Goal: Navigation & Orientation: Find specific page/section

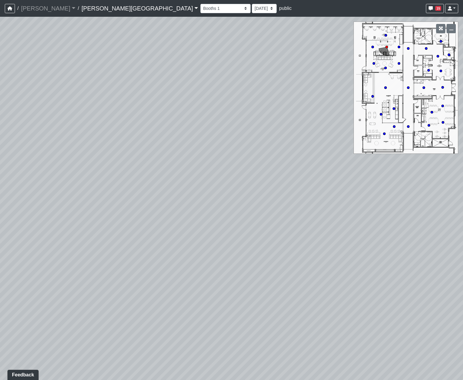
drag, startPoint x: 279, startPoint y: 262, endPoint x: 253, endPoint y: 241, distance: 32.9
click at [253, 241] on div "Loading... Hallway - Hallway 2 Loading... Entry Loading... Market - Banquette L…" at bounding box center [231, 198] width 463 height 363
click at [380, 115] on circle at bounding box center [381, 114] width 2 height 2
drag, startPoint x: 339, startPoint y: 218, endPoint x: 166, endPoint y: 180, distance: 176.5
click at [166, 180] on div "Loading... Hallway - Hallway 2 Loading... Entry Loading... Market - Banquette L…" at bounding box center [231, 198] width 463 height 363
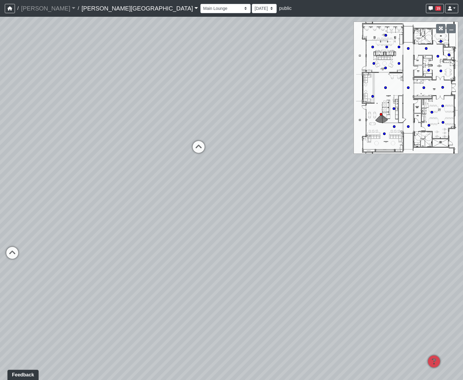
drag, startPoint x: 233, startPoint y: 193, endPoint x: 95, endPoint y: 190, distance: 138.7
click at [83, 191] on div "Loading... Hallway - Hallway 2 Loading... Entry Loading... Market - Banquette L…" at bounding box center [231, 198] width 463 height 363
drag, startPoint x: 187, startPoint y: 186, endPoint x: 58, endPoint y: 174, distance: 130.3
click at [59, 172] on div "Loading... Hallway - Hallway 2 Loading... Entry Loading... Market - Banquette L…" at bounding box center [231, 198] width 463 height 363
drag, startPoint x: 322, startPoint y: 204, endPoint x: 131, endPoint y: 189, distance: 191.2
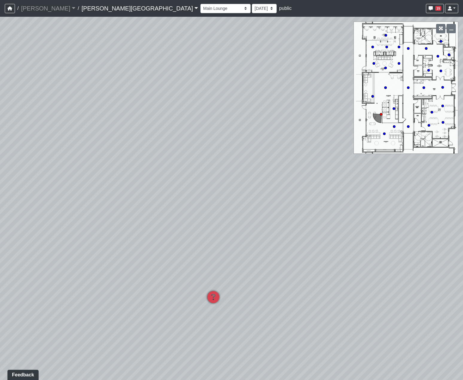
click at [130, 189] on div "Loading... Hallway - Hallway 2 Loading... Entry Loading... Market - Banquette L…" at bounding box center [231, 198] width 463 height 363
drag, startPoint x: 243, startPoint y: 191, endPoint x: 114, endPoint y: 224, distance: 132.2
click at [101, 230] on div "Loading... Hallway - Hallway 2 Loading... Entry Loading... Market - Banquette L…" at bounding box center [231, 198] width 463 height 363
drag, startPoint x: 270, startPoint y: 202, endPoint x: 155, endPoint y: 228, distance: 118.3
click at [153, 230] on div "Loading... Hallway - Hallway 2 Loading... Entry Loading... Market - Banquette L…" at bounding box center [231, 198] width 463 height 363
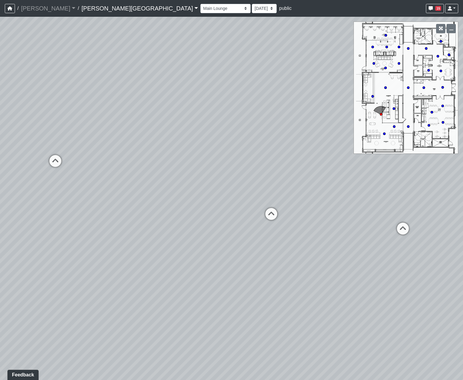
drag, startPoint x: 310, startPoint y: 196, endPoint x: 361, endPoint y: 191, distance: 51.7
click at [361, 191] on div "Loading... Hallway - Hallway 2 Loading... Entry Loading... Market - Banquette L…" at bounding box center [231, 198] width 463 height 363
drag, startPoint x: 333, startPoint y: 223, endPoint x: 385, endPoint y: 239, distance: 54.9
click at [359, 231] on div "Loading... Hallway - Hallway 2 Loading... Entry Loading... Market - Banquette L…" at bounding box center [231, 198] width 463 height 363
click at [358, 224] on div "Loading... Hallway - Hallway 2 Loading... Entry Loading... Market - Banquette L…" at bounding box center [231, 198] width 463 height 363
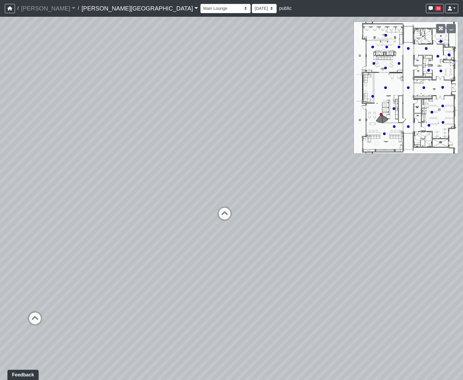
drag, startPoint x: 329, startPoint y: 241, endPoint x: 351, endPoint y: 250, distance: 24.0
click at [342, 242] on div "Loading... Hallway - Hallway 2 Loading... Entry Loading... Market - Banquette L…" at bounding box center [231, 198] width 463 height 363
drag, startPoint x: 245, startPoint y: 252, endPoint x: 334, endPoint y: 244, distance: 88.8
click at [319, 245] on div "Loading... Hallway - Hallway 2 Loading... Entry Loading... Market - Banquette L…" at bounding box center [231, 198] width 463 height 363
click at [440, 71] on circle at bounding box center [440, 71] width 2 height 2
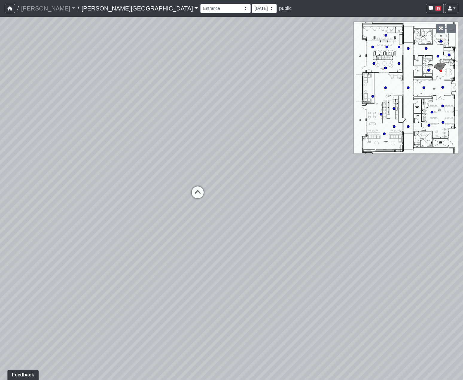
drag, startPoint x: 202, startPoint y: 212, endPoint x: 313, endPoint y: 194, distance: 112.4
click at [273, 204] on div "Loading... Hallway - Hallway 2 Loading... Entry Loading... Market - Banquette L…" at bounding box center [231, 198] width 463 height 363
drag, startPoint x: 258, startPoint y: 226, endPoint x: 295, endPoint y: 228, distance: 37.1
click at [277, 226] on div "Loading... Hallway - Hallway 2 Loading... Entry Loading... Market - Banquette L…" at bounding box center [231, 198] width 463 height 363
drag, startPoint x: 241, startPoint y: 220, endPoint x: 235, endPoint y: 221, distance: 6.3
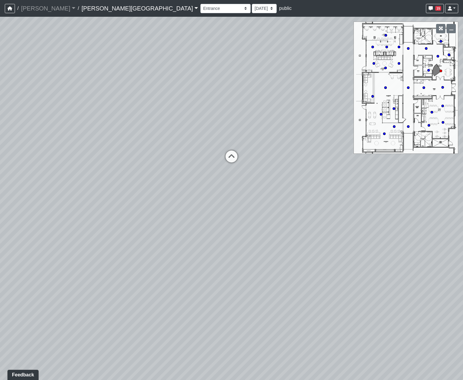
click at [236, 221] on div "Loading... Hallway - Hallway 2 Loading... Entry Loading... Market - Banquette L…" at bounding box center [231, 198] width 463 height 363
drag, startPoint x: 286, startPoint y: 190, endPoint x: 246, endPoint y: 195, distance: 40.4
click at [246, 195] on div "Loading... Hallway - Hallway 2 Loading... Entry Loading... Market - Banquette L…" at bounding box center [231, 198] width 463 height 363
drag, startPoint x: 218, startPoint y: 243, endPoint x: 277, endPoint y: 238, distance: 59.7
click at [276, 236] on div "Loading... Hallway - Hallway 2 Loading... Entry Loading... Market - Banquette L…" at bounding box center [231, 198] width 463 height 363
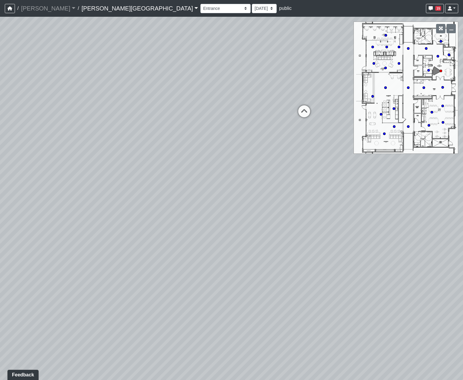
drag, startPoint x: 281, startPoint y: 244, endPoint x: 174, endPoint y: 245, distance: 106.7
click at [174, 245] on div "Loading... Hallway - Hallway 2 Loading... Entry Loading... Market - Banquette L…" at bounding box center [231, 198] width 463 height 363
drag, startPoint x: 341, startPoint y: 244, endPoint x: 225, endPoint y: 239, distance: 116.1
click at [243, 244] on div "Loading... Hallway - Hallway 2 Loading... Entry Loading... Market - Banquette L…" at bounding box center [231, 198] width 463 height 363
click at [429, 71] on circle at bounding box center [428, 70] width 2 height 2
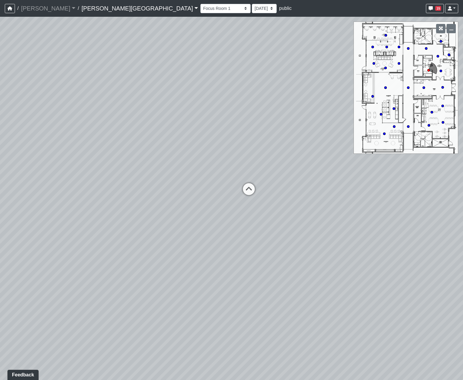
drag, startPoint x: 229, startPoint y: 267, endPoint x: 94, endPoint y: 245, distance: 136.6
click at [114, 250] on div "Loading... Hallway - Hallway 2 Loading... Entry Loading... Market - Banquette L…" at bounding box center [231, 198] width 463 height 363
drag, startPoint x: 131, startPoint y: 245, endPoint x: 75, endPoint y: 225, distance: 59.5
click at [91, 231] on div "Loading... Hallway - Hallway 2 Loading... Entry Loading... Market - Banquette L…" at bounding box center [231, 198] width 463 height 363
drag, startPoint x: 165, startPoint y: 258, endPoint x: 79, endPoint y: 246, distance: 86.9
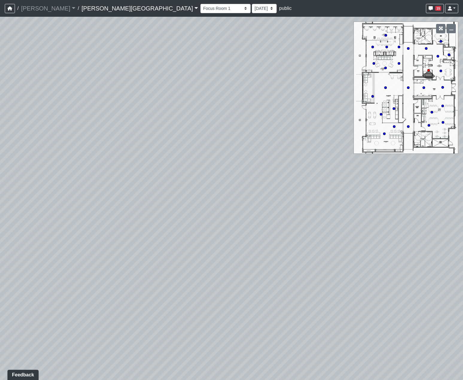
click at [80, 247] on div "Loading... Hallway - Hallway 2 Loading... Entry Loading... Market - Banquette L…" at bounding box center [231, 198] width 463 height 363
drag, startPoint x: 171, startPoint y: 264, endPoint x: 99, endPoint y: 254, distance: 73.3
click at [119, 257] on div "Loading... Hallway - Hallway 2 Loading... Entry Loading... Market - Banquette L…" at bounding box center [231, 198] width 463 height 363
drag, startPoint x: 182, startPoint y: 237, endPoint x: 36, endPoint y: 216, distance: 147.3
click at [66, 221] on div "Loading... Hallway - Hallway 2 Loading... Entry Loading... Market - Banquette L…" at bounding box center [231, 198] width 463 height 363
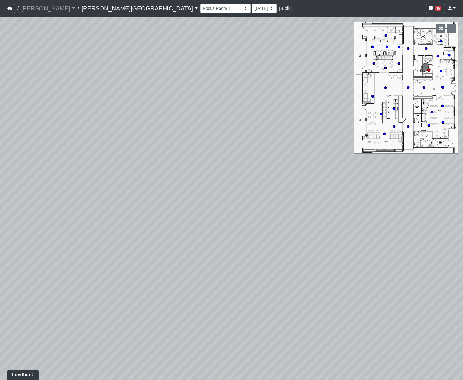
drag, startPoint x: 188, startPoint y: 235, endPoint x: 123, endPoint y: 241, distance: 65.5
click at [124, 239] on div "Loading... Hallway - Hallway 2 Loading... Entry Loading... Market - Banquette L…" at bounding box center [231, 198] width 463 height 363
drag, startPoint x: 172, startPoint y: 237, endPoint x: 191, endPoint y: 314, distance: 79.2
click at [186, 300] on div "Loading... Hallway - Hallway 2 Loading... Entry Loading... Market - Banquette L…" at bounding box center [231, 198] width 463 height 363
drag, startPoint x: 329, startPoint y: 237, endPoint x: 421, endPoint y: 270, distance: 97.3
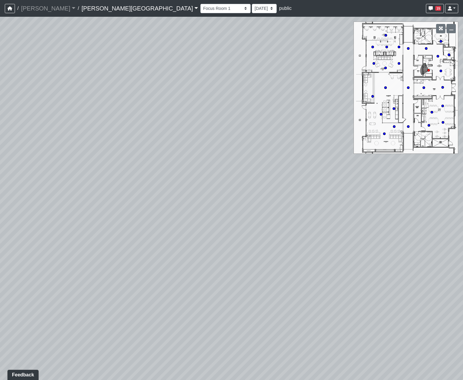
click at [400, 239] on div "Loading... Hallway - Hallway 2 Loading... Entry Loading... Market - Banquette L…" at bounding box center [231, 198] width 463 height 363
drag, startPoint x: 351, startPoint y: 215, endPoint x: 399, endPoint y: 227, distance: 49.4
click at [390, 214] on div "Loading... Hallway - Hallway 2 Loading... Entry Loading... Market - Banquette L…" at bounding box center [231, 198] width 463 height 363
drag, startPoint x: 323, startPoint y: 215, endPoint x: 298, endPoint y: 264, distance: 54.8
click at [299, 259] on div "Loading... Hallway - Hallway 2 Loading... Entry Loading... Market - Banquette L…" at bounding box center [231, 198] width 463 height 363
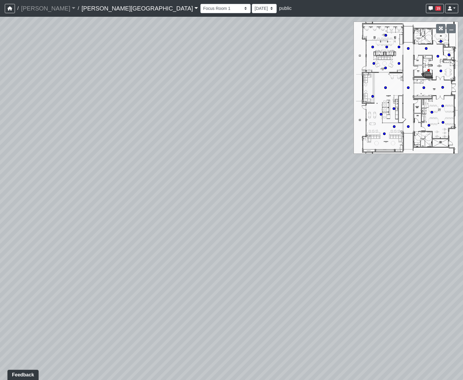
drag, startPoint x: 226, startPoint y: 242, endPoint x: 137, endPoint y: 240, distance: 88.8
click at [158, 242] on div "Loading... Hallway - Hallway 2 Loading... Entry Loading... Market - Banquette L…" at bounding box center [231, 198] width 463 height 363
click at [274, 230] on div "Loading... Hallway - Hallway 2 Loading... Entry Loading... Market - Banquette L…" at bounding box center [231, 198] width 463 height 363
drag, startPoint x: 219, startPoint y: 102, endPoint x: 303, endPoint y: 98, distance: 83.8
click at [280, 101] on div "Loading... Hallway - Hallway 2 Loading... Entry Loading... Market - Banquette L…" at bounding box center [231, 198] width 463 height 363
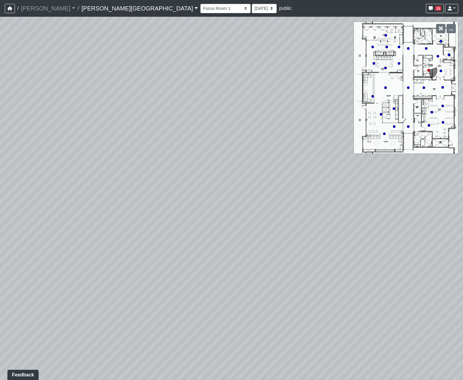
drag, startPoint x: 274, startPoint y: 149, endPoint x: 321, endPoint y: 144, distance: 46.6
click at [313, 145] on div "Loading... Hallway - Hallway 2 Loading... Entry Loading... Market - Banquette L…" at bounding box center [231, 198] width 463 height 363
drag, startPoint x: 190, startPoint y: 176, endPoint x: 281, endPoint y: 168, distance: 91.2
click at [243, 172] on div "Loading... Hallway - Hallway 2 Loading... Entry Loading... Market - Banquette L…" at bounding box center [231, 198] width 463 height 363
drag, startPoint x: 241, startPoint y: 179, endPoint x: 265, endPoint y: 177, distance: 23.7
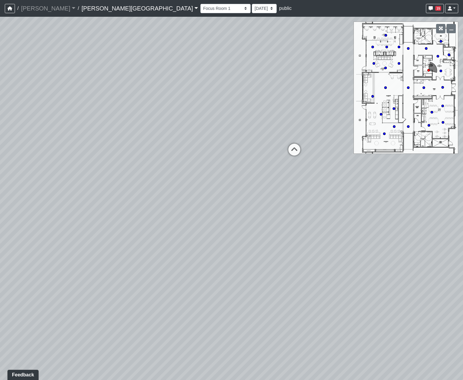
click at [262, 177] on div "Loading... Hallway - Hallway 2 Loading... Entry Loading... Market - Banquette L…" at bounding box center [231, 198] width 463 height 363
drag, startPoint x: 250, startPoint y: 181, endPoint x: 129, endPoint y: 186, distance: 120.5
click at [129, 186] on div "Loading... Hallway - Hallway 2 Loading... Entry Loading... Market - Banquette L…" at bounding box center [231, 198] width 463 height 363
drag, startPoint x: 269, startPoint y: 185, endPoint x: 302, endPoint y: 178, distance: 34.2
click at [299, 175] on div "Loading... Hallway - Hallway 2 Loading... Entry Loading... Market - Banquette L…" at bounding box center [231, 198] width 463 height 363
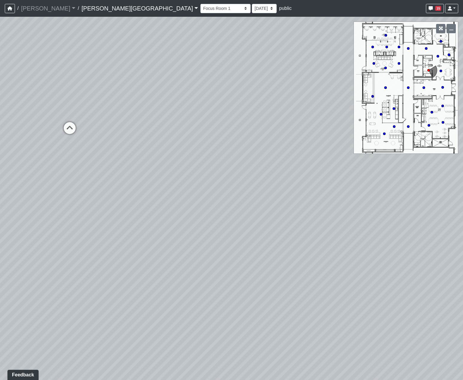
drag, startPoint x: 78, startPoint y: 177, endPoint x: 221, endPoint y: 208, distance: 146.1
click at [203, 196] on div "Loading... Hallway - Hallway 2 Loading... Entry Loading... Market - Banquette L…" at bounding box center [231, 198] width 463 height 363
click at [339, 178] on icon at bounding box center [340, 180] width 18 height 18
drag, startPoint x: 279, startPoint y: 244, endPoint x: 208, endPoint y: 182, distance: 93.9
click at [254, 197] on div "Loading... Hallway - Hallway 2 Loading... Entry Loading... Market - Banquette L…" at bounding box center [231, 198] width 463 height 363
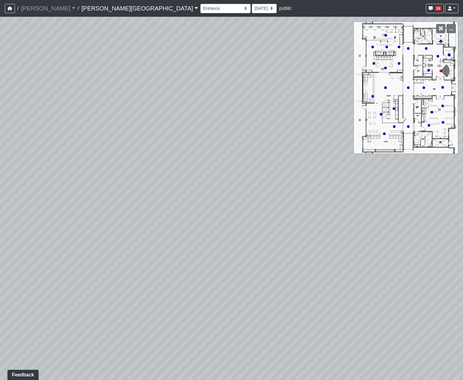
drag, startPoint x: 216, startPoint y: 223, endPoint x: 154, endPoint y: 241, distance: 64.5
click at [189, 236] on div "Loading... Hallway - Hallway 2 Loading... Entry Loading... Market - Banquette L…" at bounding box center [231, 198] width 463 height 363
drag, startPoint x: 219, startPoint y: 250, endPoint x: 300, endPoint y: 263, distance: 82.4
click at [296, 264] on div "Loading... Hallway - Hallway 2 Loading... Entry Loading... Market - Banquette L…" at bounding box center [231, 198] width 463 height 363
drag, startPoint x: 275, startPoint y: 270, endPoint x: 399, endPoint y: 281, distance: 124.5
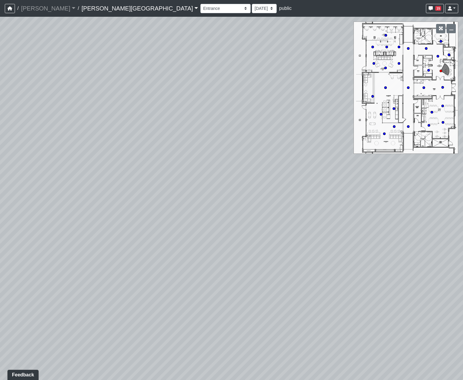
click at [359, 283] on div "Loading... Hallway - Hallway 2 Loading... Entry Loading... Market - Banquette L…" at bounding box center [231, 198] width 463 height 363
drag, startPoint x: 357, startPoint y: 276, endPoint x: 214, endPoint y: 223, distance: 152.3
click at [221, 226] on div "Loading... Hallway - Hallway 2 Loading... Entry Loading... Market - Banquette L…" at bounding box center [231, 198] width 463 height 363
drag, startPoint x: 233, startPoint y: 222, endPoint x: 287, endPoint y: 270, distance: 72.0
click at [287, 270] on div "Loading... Hallway - Hallway 2 Loading... Entry Loading... Market - Banquette L…" at bounding box center [231, 198] width 463 height 363
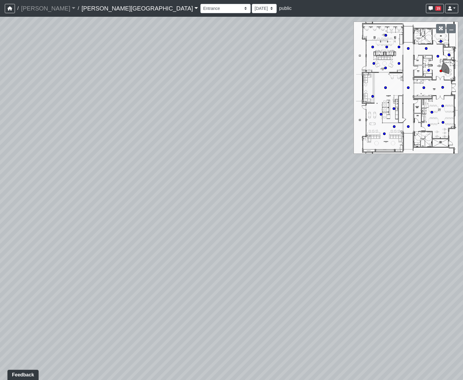
drag, startPoint x: 192, startPoint y: 247, endPoint x: 403, endPoint y: 202, distance: 215.4
click at [382, 207] on div "Loading... Hallway - Hallway 2 Loading... Entry Loading... Market - Banquette L…" at bounding box center [231, 198] width 463 height 363
drag, startPoint x: 276, startPoint y: 121, endPoint x: 311, endPoint y: 140, distance: 39.9
click at [303, 129] on div "Loading... Hallway - Hallway 2 Loading... Entry Loading... Market - Banquette L…" at bounding box center [231, 198] width 463 height 363
drag, startPoint x: 267, startPoint y: 220, endPoint x: 249, endPoint y: 258, distance: 42.1
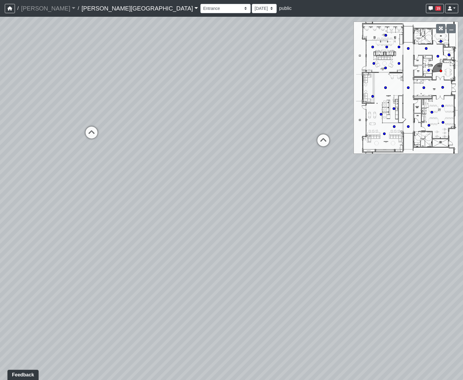
click at [250, 257] on div "Loading... Hallway - Hallway 2 Loading... Entry Loading... Market - Banquette L…" at bounding box center [231, 198] width 463 height 363
drag, startPoint x: 227, startPoint y: 235, endPoint x: 217, endPoint y: 247, distance: 16.1
click at [217, 247] on div "Loading... Hallway - Hallway 2 Loading... Entry Loading... Market - Banquette L…" at bounding box center [231, 198] width 463 height 363
click at [207, 247] on div "Loading... Hallway - Hallway 2 Loading... Entry Loading... Market - Banquette L…" at bounding box center [231, 198] width 463 height 363
drag, startPoint x: 369, startPoint y: 236, endPoint x: 196, endPoint y: 198, distance: 177.7
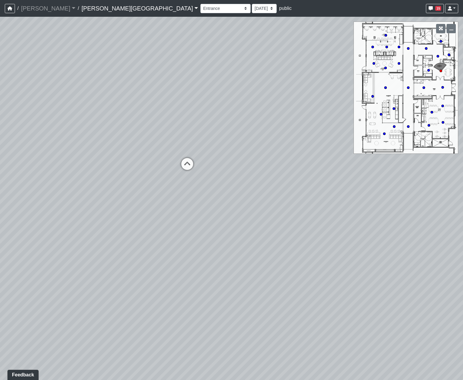
click at [207, 198] on div "Loading... Hallway - Hallway 2 Loading... Entry Loading... Market - Banquette L…" at bounding box center [231, 198] width 463 height 363
drag, startPoint x: 341, startPoint y: 217, endPoint x: 169, endPoint y: 212, distance: 171.6
click at [160, 204] on div "Loading... Hallway - Hallway 2 Loading... Entry Loading... Market - Banquette L…" at bounding box center [231, 198] width 463 height 363
drag, startPoint x: 237, startPoint y: 210, endPoint x: 316, endPoint y: 228, distance: 81.0
click at [316, 228] on div "Loading... Hallway - Hallway 2 Loading... Entry Loading... Market - Banquette L…" at bounding box center [231, 198] width 463 height 363
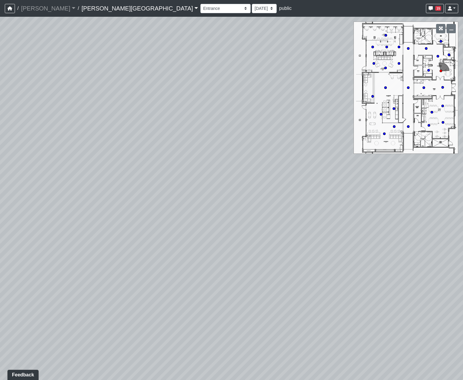
drag, startPoint x: 323, startPoint y: 227, endPoint x: 349, endPoint y: 237, distance: 28.1
click at [349, 237] on div "Loading... Hallway - Hallway 2 Loading... Entry Loading... Market - Banquette L…" at bounding box center [231, 198] width 463 height 363
drag, startPoint x: 210, startPoint y: 179, endPoint x: 242, endPoint y: 177, distance: 31.5
click at [241, 177] on div "Loading... Hallway - Hallway 2 Loading... Entry Loading... Market - Banquette L…" at bounding box center [231, 198] width 463 height 363
click at [442, 106] on circle at bounding box center [442, 106] width 2 height 2
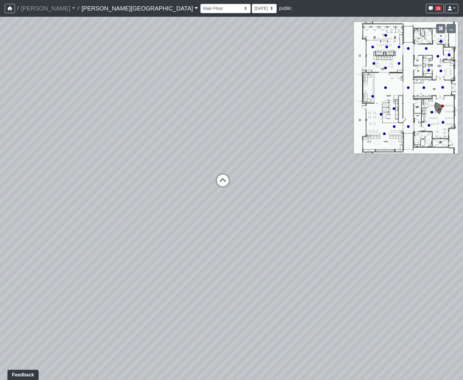
drag, startPoint x: 243, startPoint y: 212, endPoint x: 262, endPoint y: 208, distance: 19.2
click at [278, 208] on div "Loading... Hallway - Hallway 2 Loading... Entry Loading... Market - Banquette L…" at bounding box center [231, 198] width 463 height 363
drag, startPoint x: 141, startPoint y: 194, endPoint x: 303, endPoint y: 214, distance: 163.6
click at [303, 214] on div "Loading... Hallway - Hallway 2 Loading... Entry Loading... Market - Banquette L…" at bounding box center [231, 198] width 463 height 363
drag, startPoint x: 260, startPoint y: 221, endPoint x: 218, endPoint y: 208, distance: 43.6
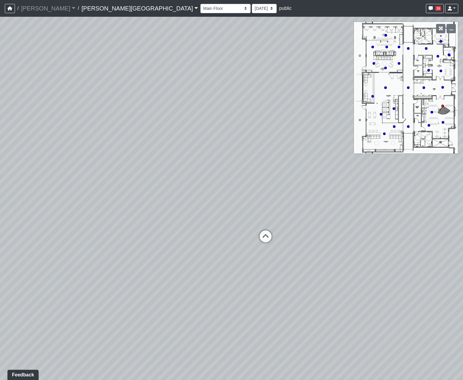
click at [218, 208] on div "Loading... Hallway - Hallway 2 Loading... Entry Loading... Market - Banquette L…" at bounding box center [231, 198] width 463 height 363
drag, startPoint x: 226, startPoint y: 210, endPoint x: 221, endPoint y: 206, distance: 6.5
click at [221, 207] on div "Loading... Hallway - Hallway 2 Loading... Entry Loading... Market - Banquette L…" at bounding box center [231, 198] width 463 height 363
drag, startPoint x: 231, startPoint y: 211, endPoint x: 219, endPoint y: 210, distance: 11.5
click at [219, 210] on div "Loading... Hallway - Hallway 2 Loading... Entry Loading... Market - Banquette L…" at bounding box center [231, 198] width 463 height 363
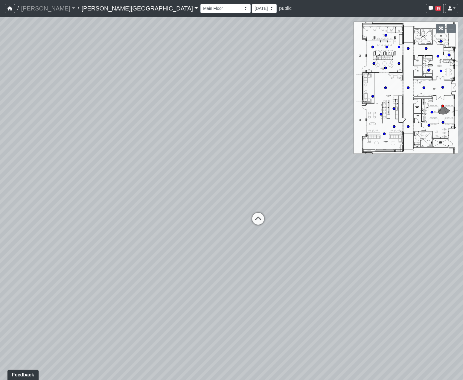
drag, startPoint x: 227, startPoint y: 189, endPoint x: 305, endPoint y: 197, distance: 77.8
click at [302, 186] on div "Loading... Hallway - Hallway 2 Loading... Entry Loading... Market - Banquette L…" at bounding box center [231, 198] width 463 height 363
drag, startPoint x: 247, startPoint y: 210, endPoint x: 180, endPoint y: 213, distance: 67.6
click at [186, 212] on div "Loading... Hallway - Hallway 2 Loading... Entry Loading... Market - Banquette L…" at bounding box center [231, 198] width 463 height 363
drag, startPoint x: 310, startPoint y: 225, endPoint x: 213, endPoint y: 220, distance: 97.0
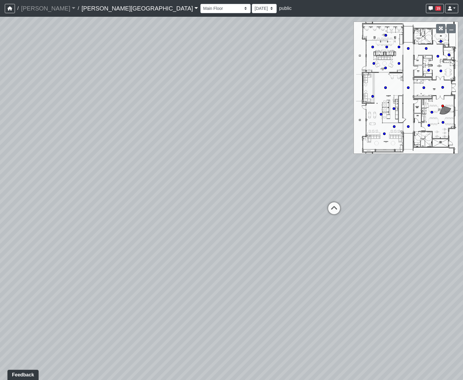
click at [219, 219] on div "Loading... Hallway - Hallway 2 Loading... Entry Loading... Market - Banquette L…" at bounding box center [231, 198] width 463 height 363
drag, startPoint x: 212, startPoint y: 217, endPoint x: 190, endPoint y: 218, distance: 22.1
click at [192, 217] on div "Loading... Hallway - Hallway 2 Loading... Entry Loading... Market - Banquette L…" at bounding box center [231, 198] width 463 height 363
drag, startPoint x: 228, startPoint y: 230, endPoint x: 223, endPoint y: 231, distance: 4.8
click at [223, 231] on div "Loading... Hallway - Hallway 2 Loading... Entry Loading... Market - Banquette L…" at bounding box center [231, 198] width 463 height 363
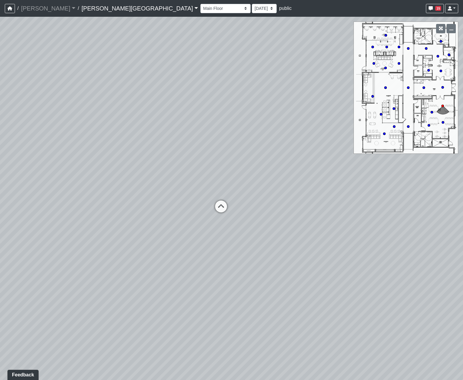
drag, startPoint x: 259, startPoint y: 271, endPoint x: 94, endPoint y: 263, distance: 165.1
click at [106, 266] on div "Loading... Hallway - Hallway 2 Loading... Entry Loading... Market - Banquette L…" at bounding box center [231, 198] width 463 height 363
drag, startPoint x: 246, startPoint y: 253, endPoint x: 60, endPoint y: 260, distance: 185.4
click at [65, 259] on div "Loading... Hallway - Hallway 2 Loading... Entry Loading... Market - Banquette L…" at bounding box center [231, 198] width 463 height 363
drag, startPoint x: 127, startPoint y: 221, endPoint x: 225, endPoint y: 235, distance: 99.3
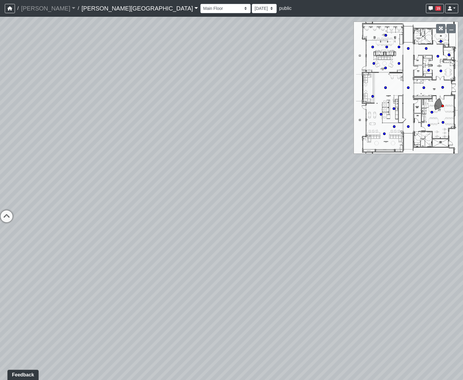
click at [203, 234] on div "Loading... Hallway - Hallway 2 Loading... Entry Loading... Market - Banquette L…" at bounding box center [231, 198] width 463 height 363
click at [199, 267] on icon at bounding box center [202, 274] width 18 height 18
drag, startPoint x: 299, startPoint y: 285, endPoint x: 269, endPoint y: 269, distance: 34.1
click at [270, 269] on div "Loading... Hallway - Hallway 2 Loading... Entry Loading... Market - Banquette L…" at bounding box center [231, 198] width 463 height 363
drag, startPoint x: 265, startPoint y: 265, endPoint x: 177, endPoint y: 246, distance: 90.2
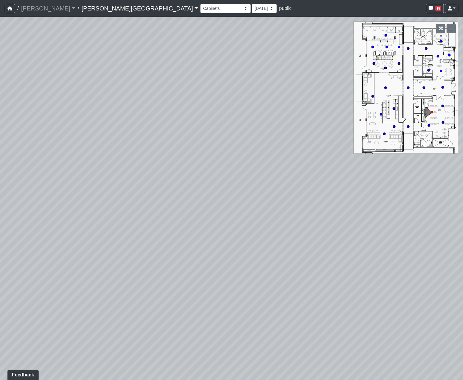
click at [183, 250] on div "Loading... Hallway - Hallway 2 Loading... Entry Loading... Market - Banquette L…" at bounding box center [231, 198] width 463 height 363
drag, startPoint x: 179, startPoint y: 235, endPoint x: 359, endPoint y: 243, distance: 180.1
click at [331, 243] on div "Loading... Hallway - Hallway 2 Loading... Entry Loading... Market - Banquette L…" at bounding box center [231, 198] width 463 height 363
drag, startPoint x: 335, startPoint y: 239, endPoint x: 197, endPoint y: 214, distance: 140.1
click at [218, 218] on div "Loading... Hallway - Hallway 2 Loading... Entry Loading... Market - Banquette L…" at bounding box center [231, 198] width 463 height 363
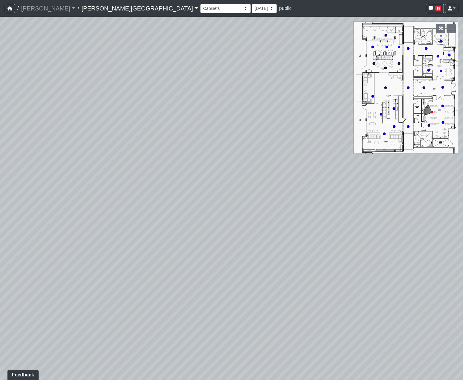
drag, startPoint x: 219, startPoint y: 209, endPoint x: 167, endPoint y: 244, distance: 62.5
click at [167, 244] on div "Loading... Hallway - Hallway 2 Loading... Entry Loading... Market - Banquette L…" at bounding box center [231, 198] width 463 height 363
drag, startPoint x: 221, startPoint y: 208, endPoint x: 185, endPoint y: 197, distance: 37.3
click at [187, 199] on div "Loading... Hallway - Hallway 2 Loading... Entry Loading... Market - Banquette L…" at bounding box center [231, 198] width 463 height 363
click at [200, 7] on select "Booths 1 Booths 2 Entry Lounge 1 Lounge 2 Lounge 3 Windows Bar Entrance Lounge …" at bounding box center [225, 8] width 50 height 9
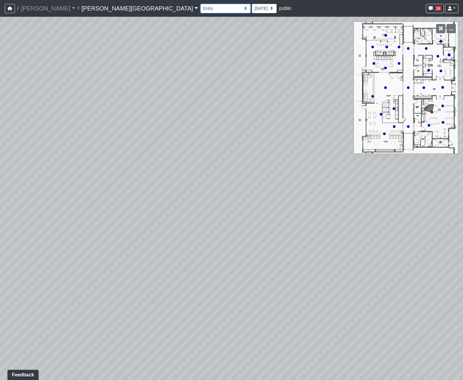
click at [200, 4] on select "Booths 1 Booths 2 Entry Lounge 1 Lounge 2 Lounge 3 Windows Bar Entrance Lounge …" at bounding box center [225, 8] width 50 height 9
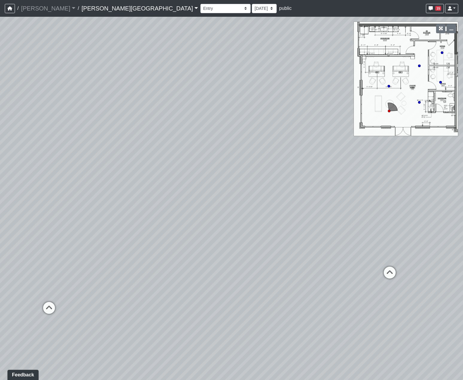
drag, startPoint x: 247, startPoint y: 232, endPoint x: 268, endPoint y: 191, distance: 46.0
click at [268, 191] on div "Loading... Hallway - Hallway 2 Loading... Entry Loading... Market - Banquette L…" at bounding box center [231, 198] width 463 height 363
drag, startPoint x: 266, startPoint y: 202, endPoint x: 385, endPoint y: 228, distance: 121.4
click at [371, 220] on div "Loading... Hallway - Hallway 2 Loading... Entry Loading... Market - Banquette L…" at bounding box center [231, 198] width 463 height 363
drag, startPoint x: 345, startPoint y: 248, endPoint x: 249, endPoint y: 226, distance: 98.4
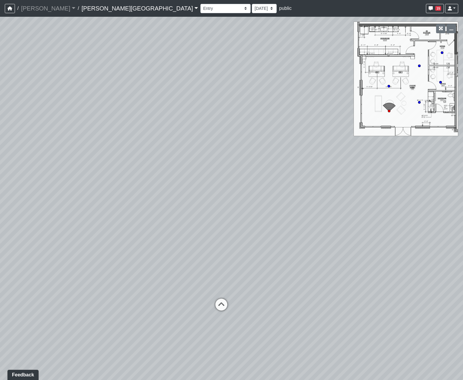
click at [246, 226] on div "Loading... Hallway - Hallway 2 Loading... Entry Loading... Market - Banquette L…" at bounding box center [231, 198] width 463 height 363
drag, startPoint x: 258, startPoint y: 219, endPoint x: 388, endPoint y: 243, distance: 132.5
click at [351, 225] on div "Loading... Hallway - Hallway 2 Loading... Entry Loading... Market - Banquette L…" at bounding box center [231, 198] width 463 height 363
drag, startPoint x: 277, startPoint y: 250, endPoint x: 351, endPoint y: 243, distance: 75.0
click at [351, 244] on div "Loading... Hallway - Hallway 2 Loading... Entry Loading... Market - Banquette L…" at bounding box center [231, 198] width 463 height 363
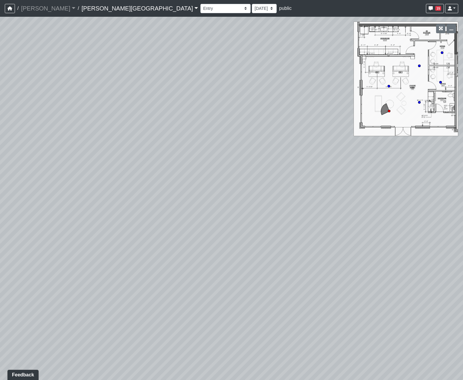
drag, startPoint x: 331, startPoint y: 245, endPoint x: 139, endPoint y: 233, distance: 192.6
click at [189, 240] on div "Loading... Hallway - Hallway 2 Loading... Entry Loading... Market - Banquette L…" at bounding box center [231, 198] width 463 height 363
drag, startPoint x: 256, startPoint y: 241, endPoint x: 229, endPoint y: 248, distance: 28.1
click at [229, 248] on div "Loading... Hallway - Hallway 2 Loading... Entry Loading... Market - Banquette L…" at bounding box center [231, 198] width 463 height 363
click at [289, 246] on div "Loading... Hallway - Hallway 2 Loading... Entry Loading... Market - Banquette L…" at bounding box center [231, 198] width 463 height 363
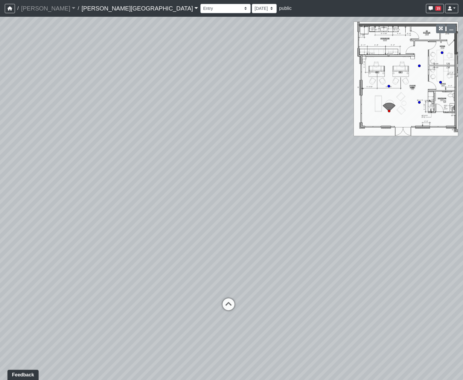
drag, startPoint x: 220, startPoint y: 190, endPoint x: 97, endPoint y: 198, distance: 124.0
click at [108, 194] on div "Loading... Hallway - Hallway 2 Loading... Entry Loading... Market - Banquette L…" at bounding box center [231, 198] width 463 height 363
drag, startPoint x: 192, startPoint y: 189, endPoint x: 289, endPoint y: 194, distance: 96.9
click at [285, 188] on div "Loading... Hallway - Hallway 2 Loading... Entry Loading... Market - Banquette L…" at bounding box center [231, 198] width 463 height 363
drag, startPoint x: 190, startPoint y: 216, endPoint x: 227, endPoint y: 221, distance: 37.0
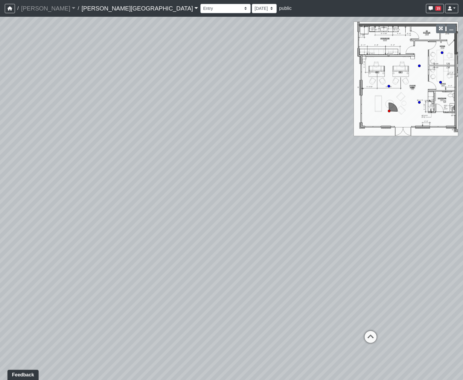
click at [219, 219] on div "Loading... Hallway - Hallway 2 Loading... Entry Loading... Market - Banquette L…" at bounding box center [231, 198] width 463 height 363
drag, startPoint x: 211, startPoint y: 186, endPoint x: 211, endPoint y: 124, distance: 61.3
click at [211, 121] on div "Loading... Hallway - Hallway 2 Loading... Entry Loading... Market - Banquette L…" at bounding box center [231, 198] width 463 height 363
drag, startPoint x: 222, startPoint y: 157, endPoint x: 230, endPoint y: 154, distance: 8.3
click at [227, 154] on div "Loading... Hallway - Hallway 2 Loading... Entry Loading... Market - Banquette L…" at bounding box center [231, 198] width 463 height 363
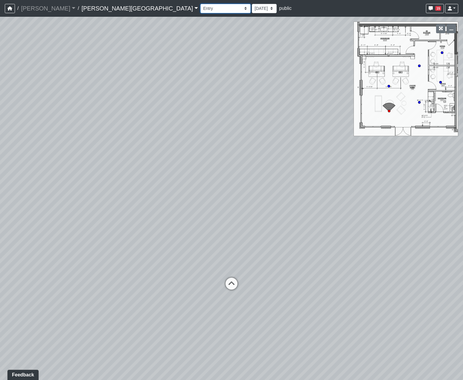
click at [200, 9] on select "Booths 1 Booths 2 Entry Lounge 1 Lounge 2 Lounge 3 Windows Bar Entrance Lounge …" at bounding box center [225, 8] width 50 height 9
select select "dViwrxBUktSms4pSvCpx8T"
click at [200, 4] on select "Booths 1 Booths 2 Entry Lounge 1 Lounge 2 Lounge 3 Windows Bar Entrance Lounge …" at bounding box center [225, 8] width 50 height 9
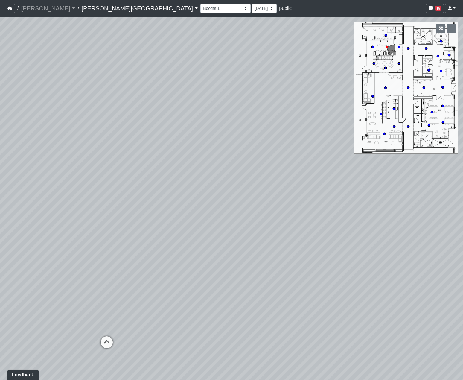
drag, startPoint x: 288, startPoint y: 221, endPoint x: 193, endPoint y: 181, distance: 102.2
click at [206, 188] on div "Loading... Hallway - Hallway 2 Loading... Entry Loading... Market - Banquette L…" at bounding box center [231, 198] width 463 height 363
drag, startPoint x: 265, startPoint y: 210, endPoint x: 238, endPoint y: 196, distance: 30.3
click at [238, 196] on div "Loading... Hallway - Hallway 2 Loading... Entry Loading... Market - Banquette L…" at bounding box center [231, 198] width 463 height 363
drag, startPoint x: 234, startPoint y: 218, endPoint x: 230, endPoint y: 217, distance: 4.3
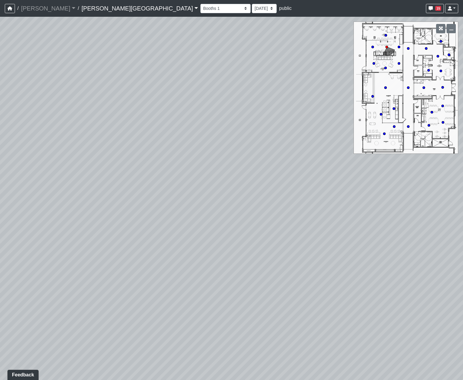
click at [230, 217] on div "Loading... Hallway - Hallway 2 Loading... Entry Loading... Market - Banquette L…" at bounding box center [231, 198] width 463 height 363
drag, startPoint x: 268, startPoint y: 132, endPoint x: 246, endPoint y: 135, distance: 22.2
click at [259, 132] on div "Loading... Hallway - Hallway 2 Loading... Entry Loading... Market - Banquette L…" at bounding box center [231, 198] width 463 height 363
drag, startPoint x: 207, startPoint y: 154, endPoint x: 238, endPoint y: 140, distance: 33.2
click at [204, 156] on div "Loading... Hallway - Hallway 2 Loading... Entry Loading... Market - Banquette L…" at bounding box center [231, 198] width 463 height 363
